Goal: Transaction & Acquisition: Subscribe to service/newsletter

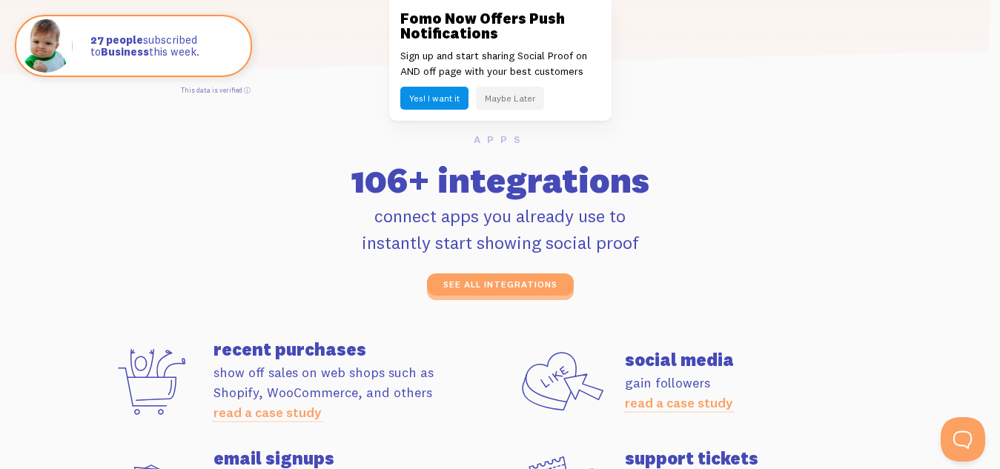
scroll to position [5, 0]
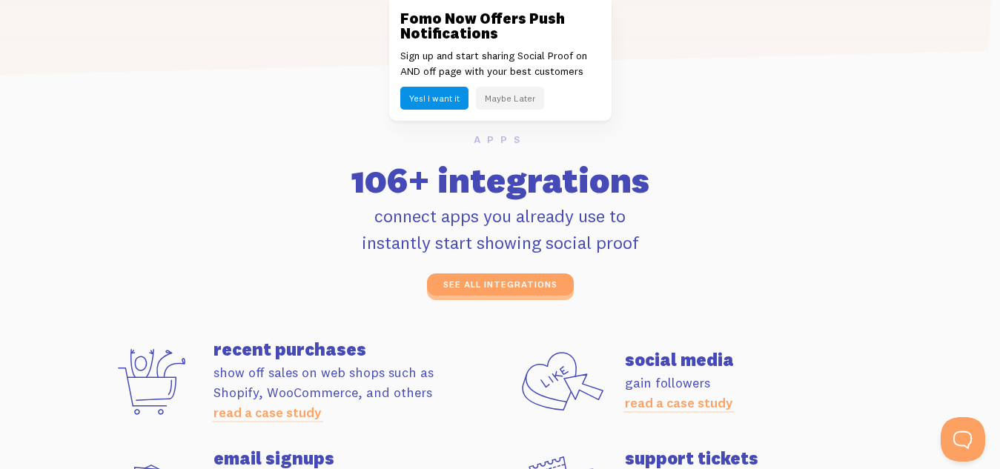
click at [459, 4] on div "Fomo Now Offers Push Notifications Sign up and start sharing Social Proof on AN…" at bounding box center [500, 60] width 222 height 121
click at [190, 185] on link at bounding box center [500, 234] width 1000 height 469
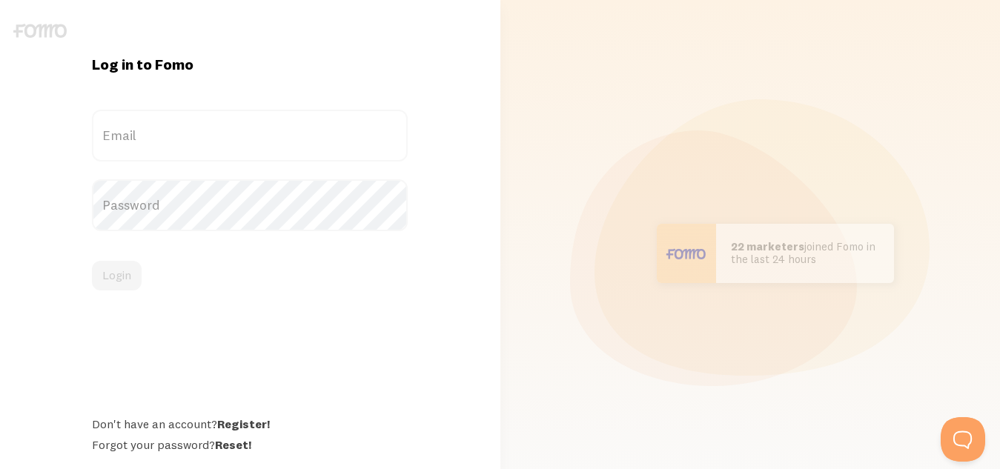
scroll to position [38, 0]
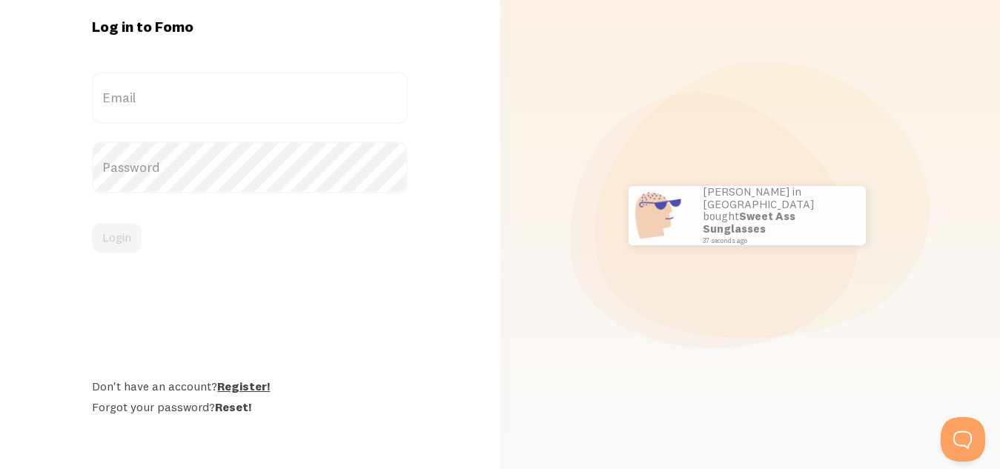
click at [225, 382] on link "Register!" at bounding box center [243, 386] width 53 height 15
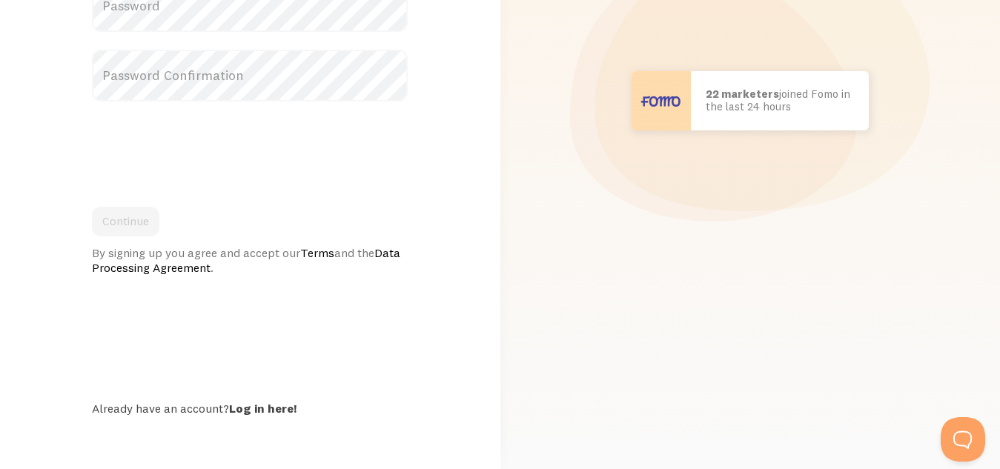
scroll to position [271, 0]
